Goal: Browse casually: Explore the website without a specific task or goal

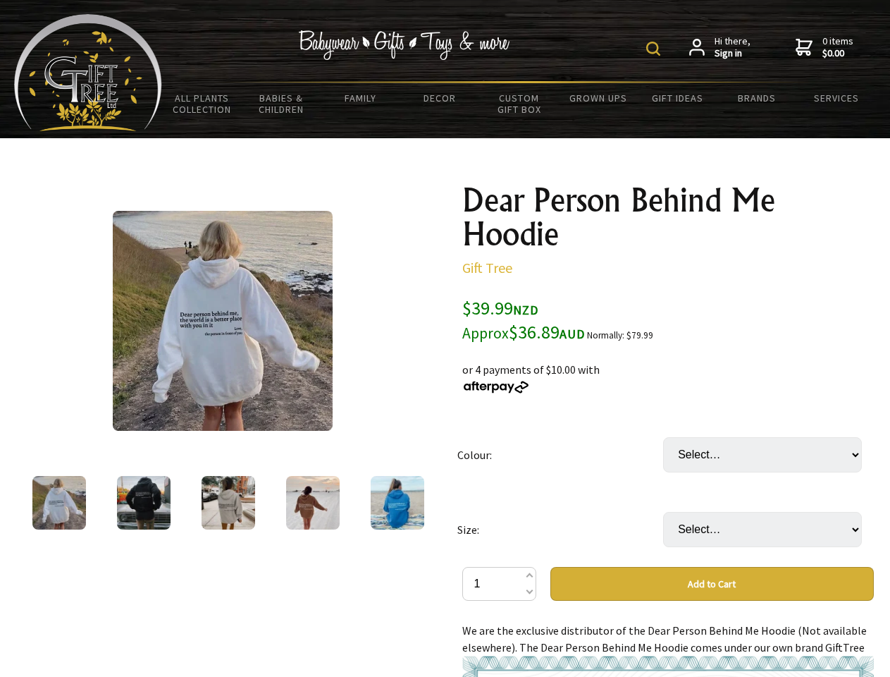
click at [655, 49] on img at bounding box center [653, 49] width 14 height 14
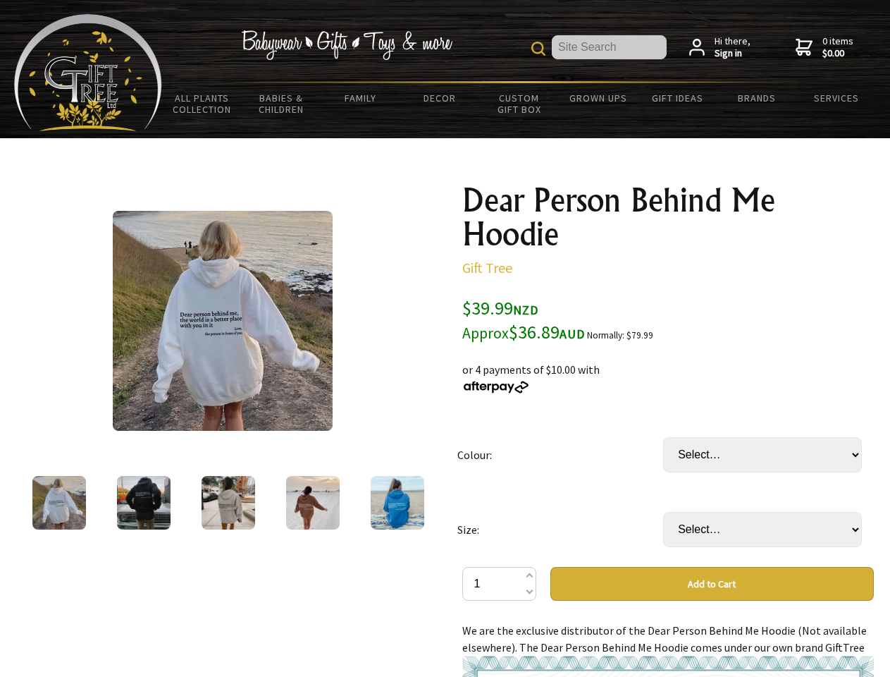
click at [223, 321] on img at bounding box center [223, 321] width 220 height 220
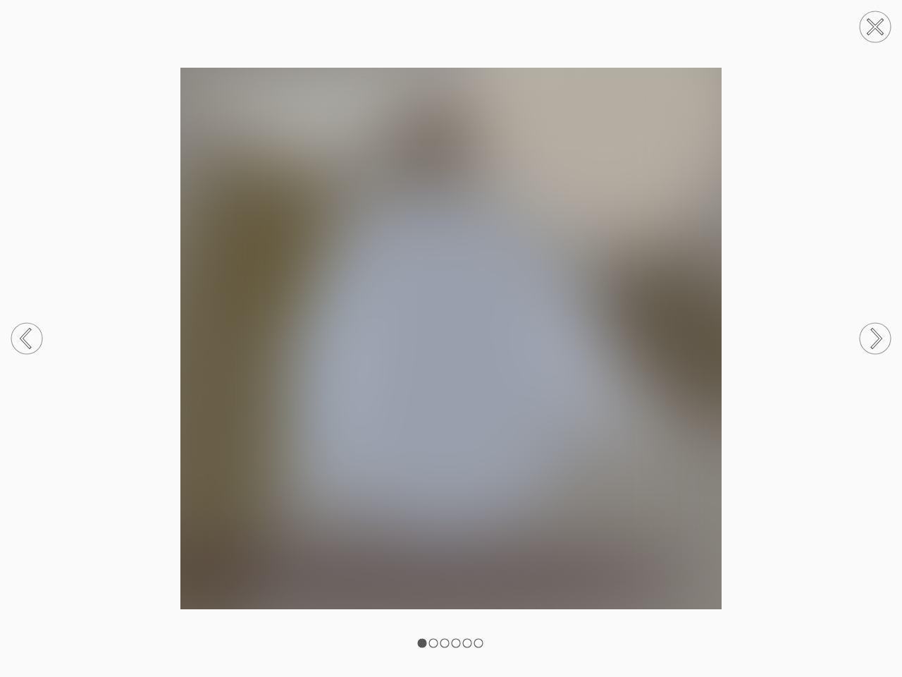
click at [496, 386] on img at bounding box center [451, 338] width 902 height 541
click at [668, 509] on img at bounding box center [451, 338] width 902 height 541
click at [712, 583] on img at bounding box center [451, 338] width 902 height 541
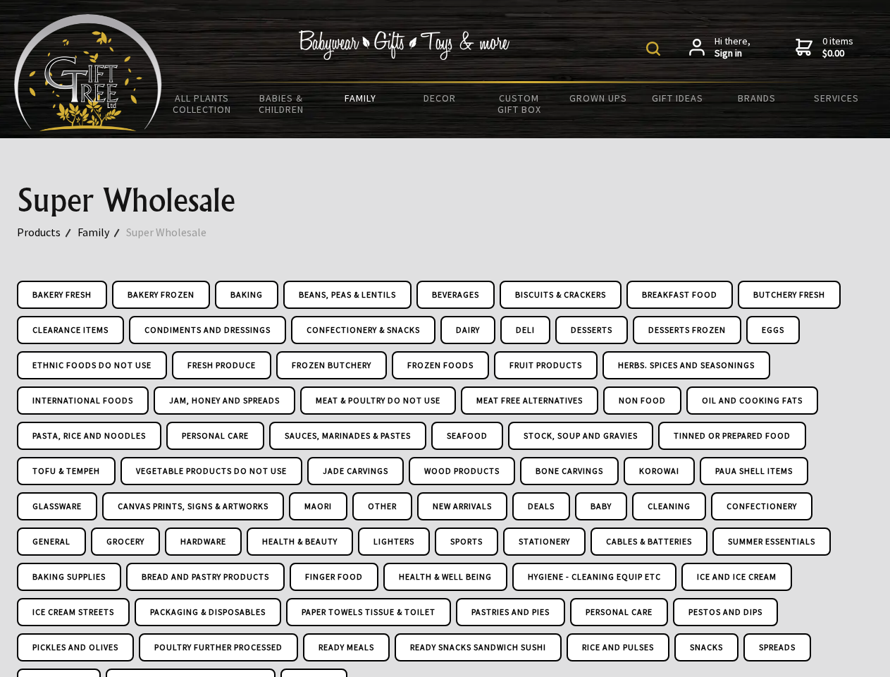
click at [655, 49] on img at bounding box center [653, 49] width 14 height 14
